Goal: Transaction & Acquisition: Book appointment/travel/reservation

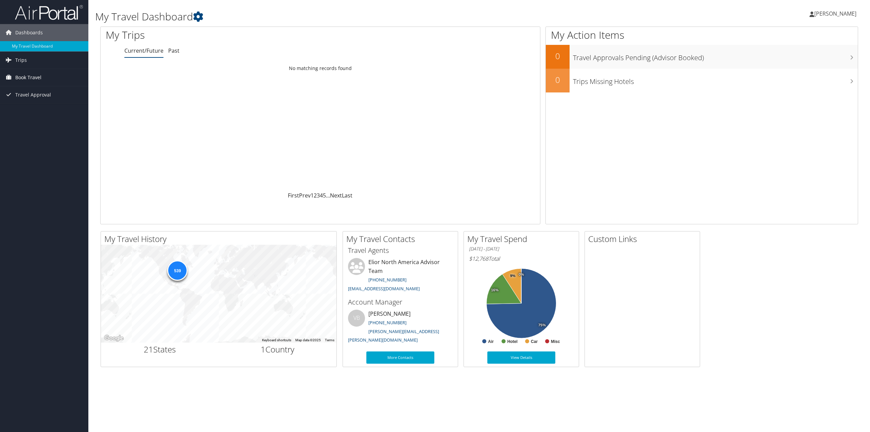
click at [29, 74] on span "Book Travel" at bounding box center [28, 77] width 26 height 17
click at [29, 111] on link "Book/Manage Online Trips" at bounding box center [44, 111] width 88 height 10
